Goal: Information Seeking & Learning: Check status

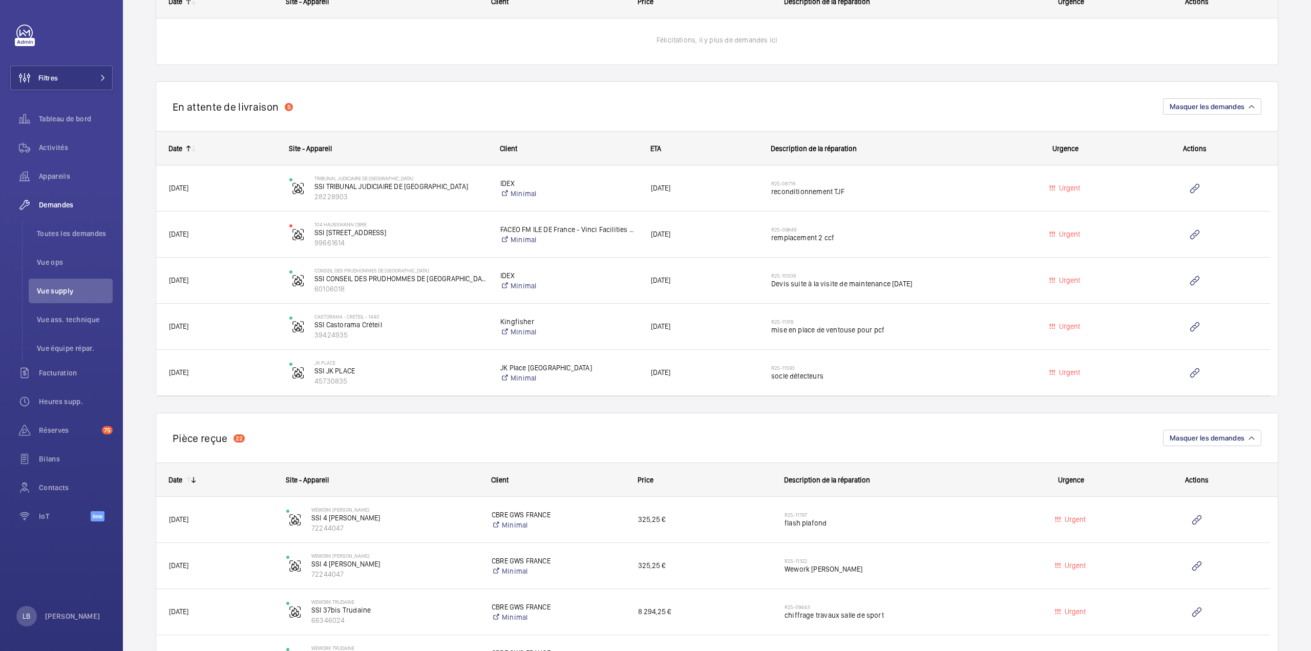
scroll to position [615, 0]
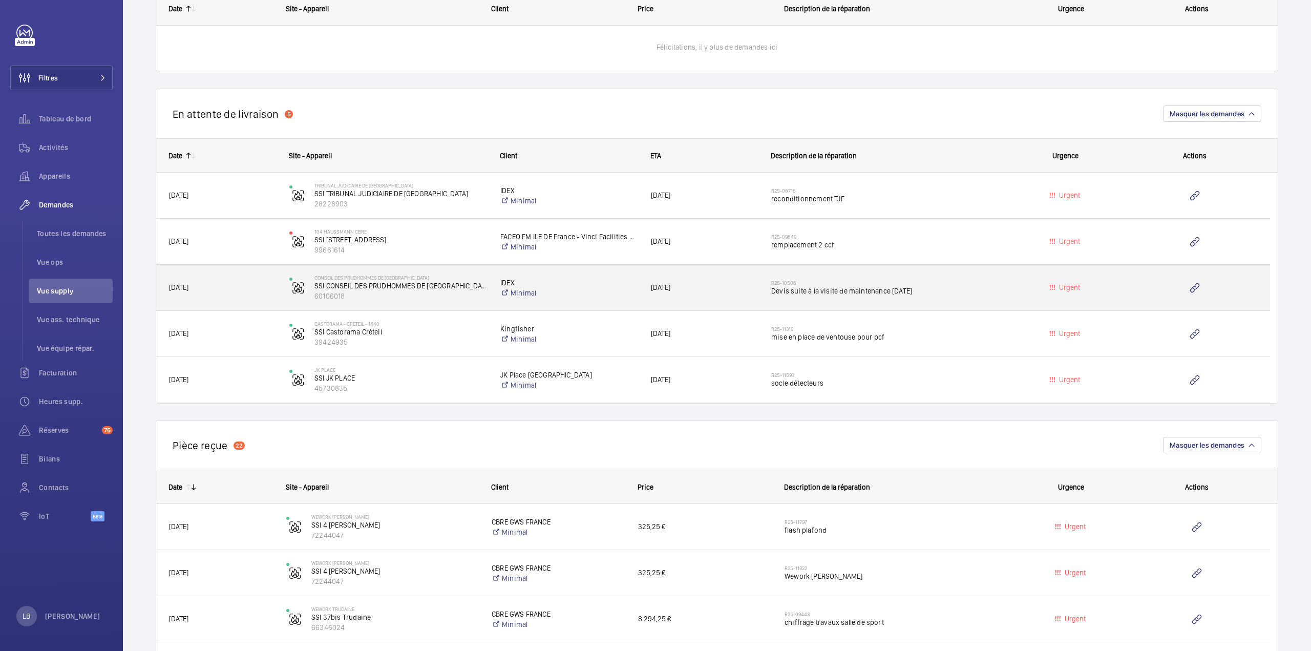
click at [988, 299] on div "R25-10506 Devis suite à la visite de maintenance [DATE]" at bounding box center [884, 288] width 227 height 30
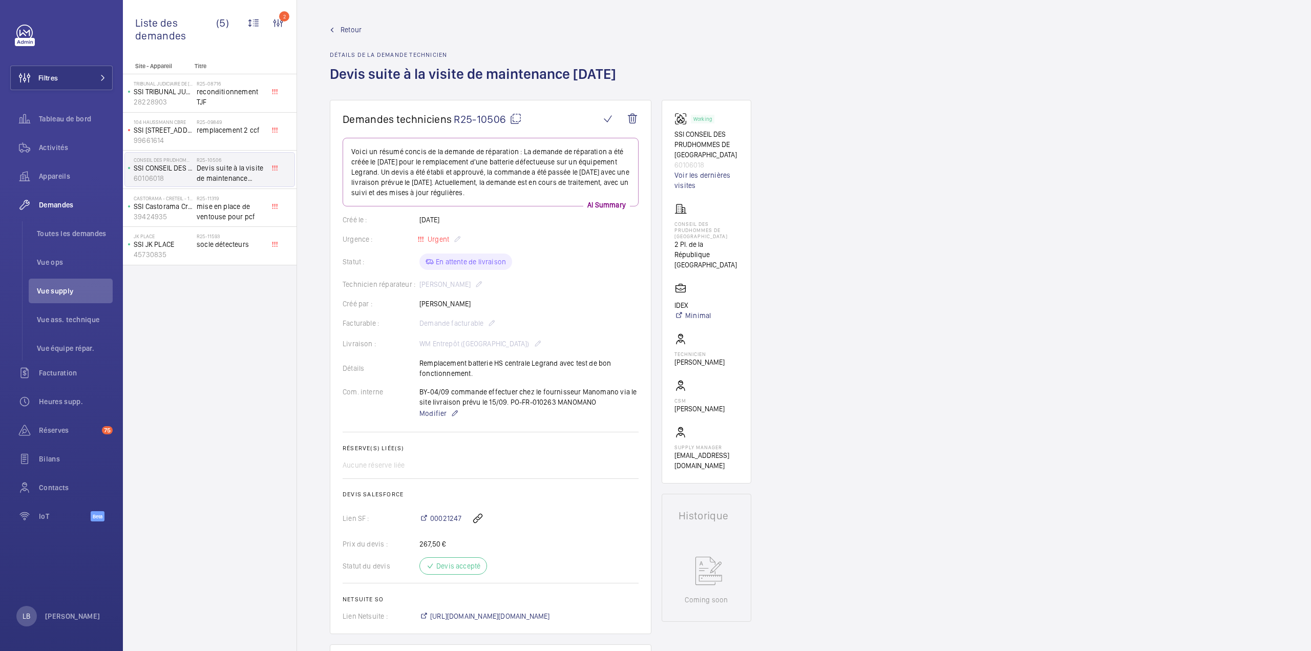
click at [339, 29] on link "Retour" at bounding box center [476, 30] width 292 height 10
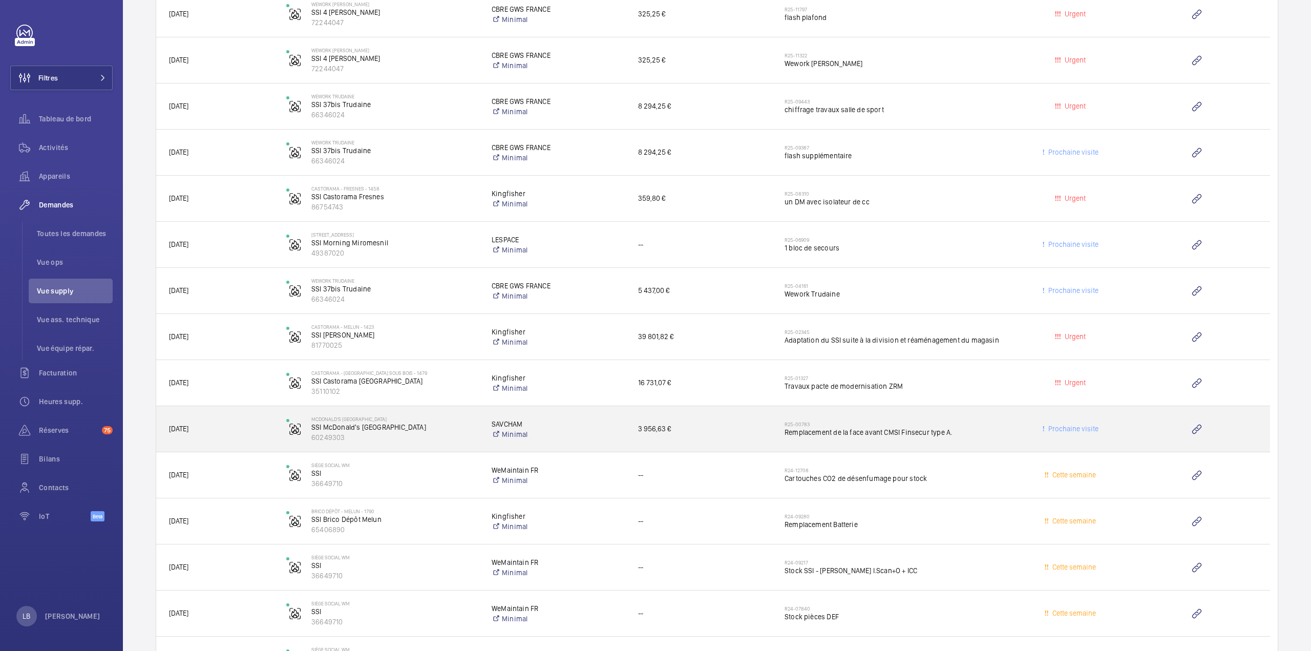
scroll to position [1178, 0]
